Goal: Navigation & Orientation: Go to known website

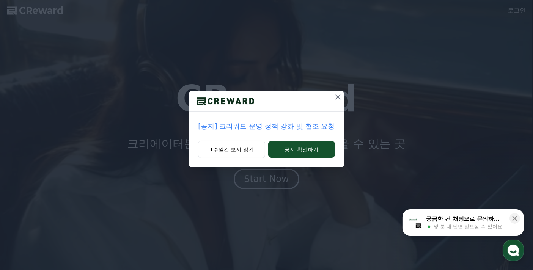
click at [338, 95] on icon at bounding box center [338, 97] width 9 height 9
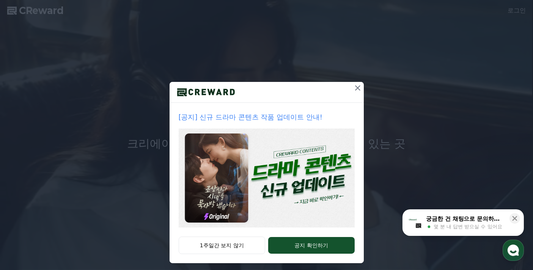
scroll to position [14, 0]
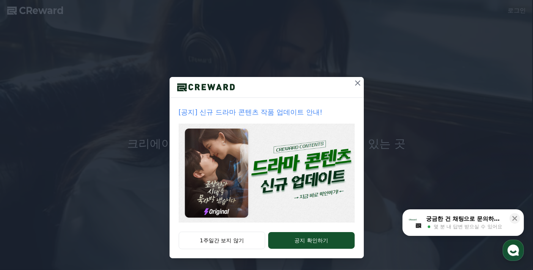
click at [353, 82] on icon at bounding box center [357, 83] width 9 height 9
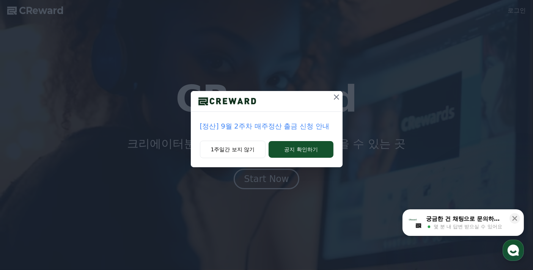
scroll to position [0, 0]
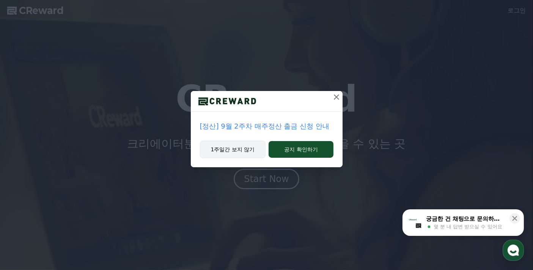
click at [238, 151] on button "1주일간 보지 않기" at bounding box center [233, 149] width 66 height 17
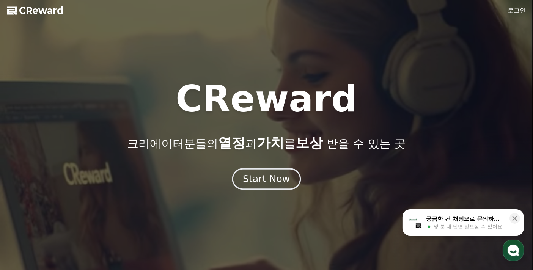
click at [268, 180] on div "Start Now" at bounding box center [266, 179] width 47 height 13
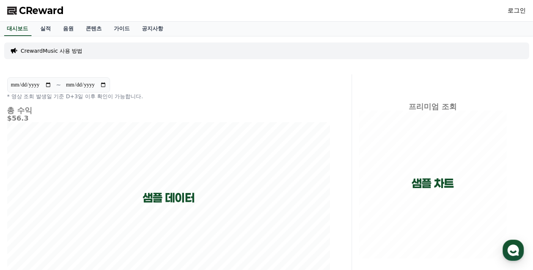
click at [519, 13] on link "로그인" at bounding box center [517, 10] width 18 height 9
